Goal: Task Accomplishment & Management: Use online tool/utility

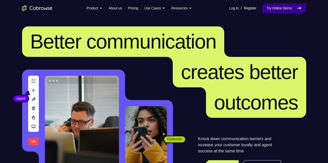
click at [281, 6] on link "Try Online Demo" at bounding box center [284, 8] width 44 height 10
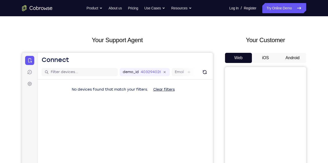
scroll to position [13, 0]
click at [288, 57] on button "Android" at bounding box center [292, 58] width 27 height 10
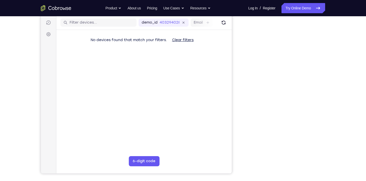
scroll to position [62, 0]
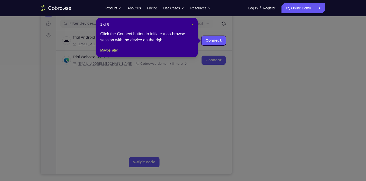
click at [192, 22] on span "×" at bounding box center [193, 24] width 2 height 4
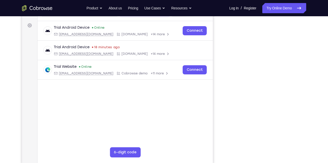
scroll to position [72, 0]
